Goal: Task Accomplishment & Management: Manage account settings

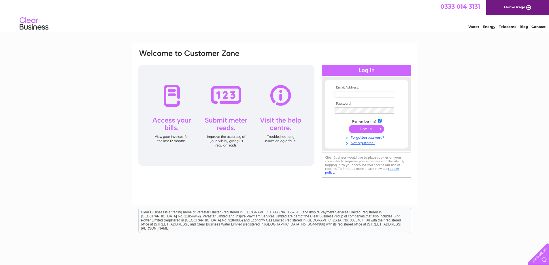
type input "csssupplies@gmail.com"
click at [368, 129] on input "submit" at bounding box center [366, 129] width 35 height 8
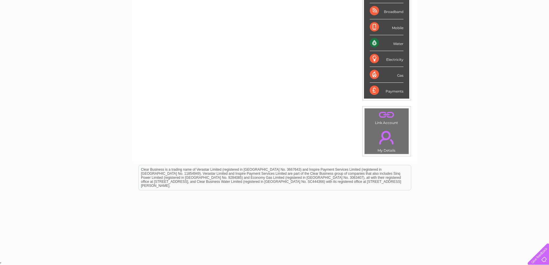
scroll to position [20, 0]
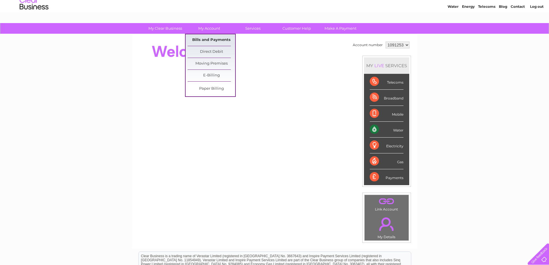
click at [205, 38] on link "Bills and Payments" at bounding box center [212, 40] width 48 height 12
